Goal: Find contact information: Find contact information

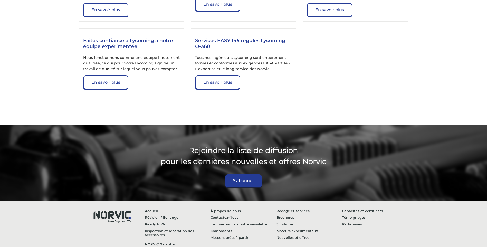
scroll to position [860, 0]
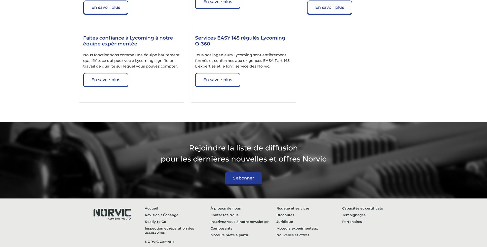
click at [114, 205] on img at bounding box center [112, 213] width 46 height 17
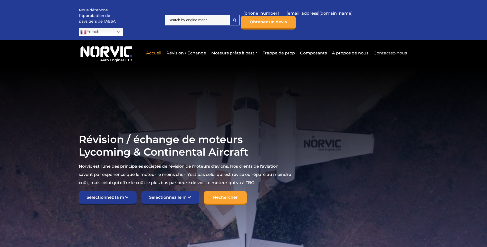
click at [380, 47] on link "Contactez-nous" at bounding box center [389, 53] width 35 height 13
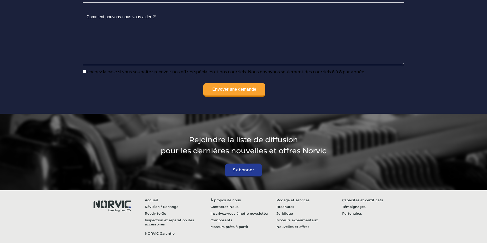
scroll to position [592, 0]
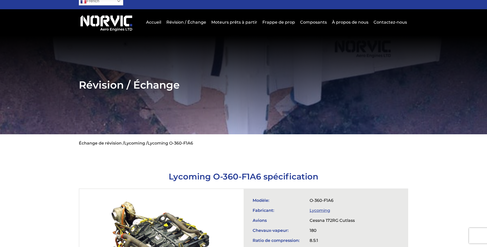
scroll to position [154, 0]
